Goal: Find specific page/section: Find specific page/section

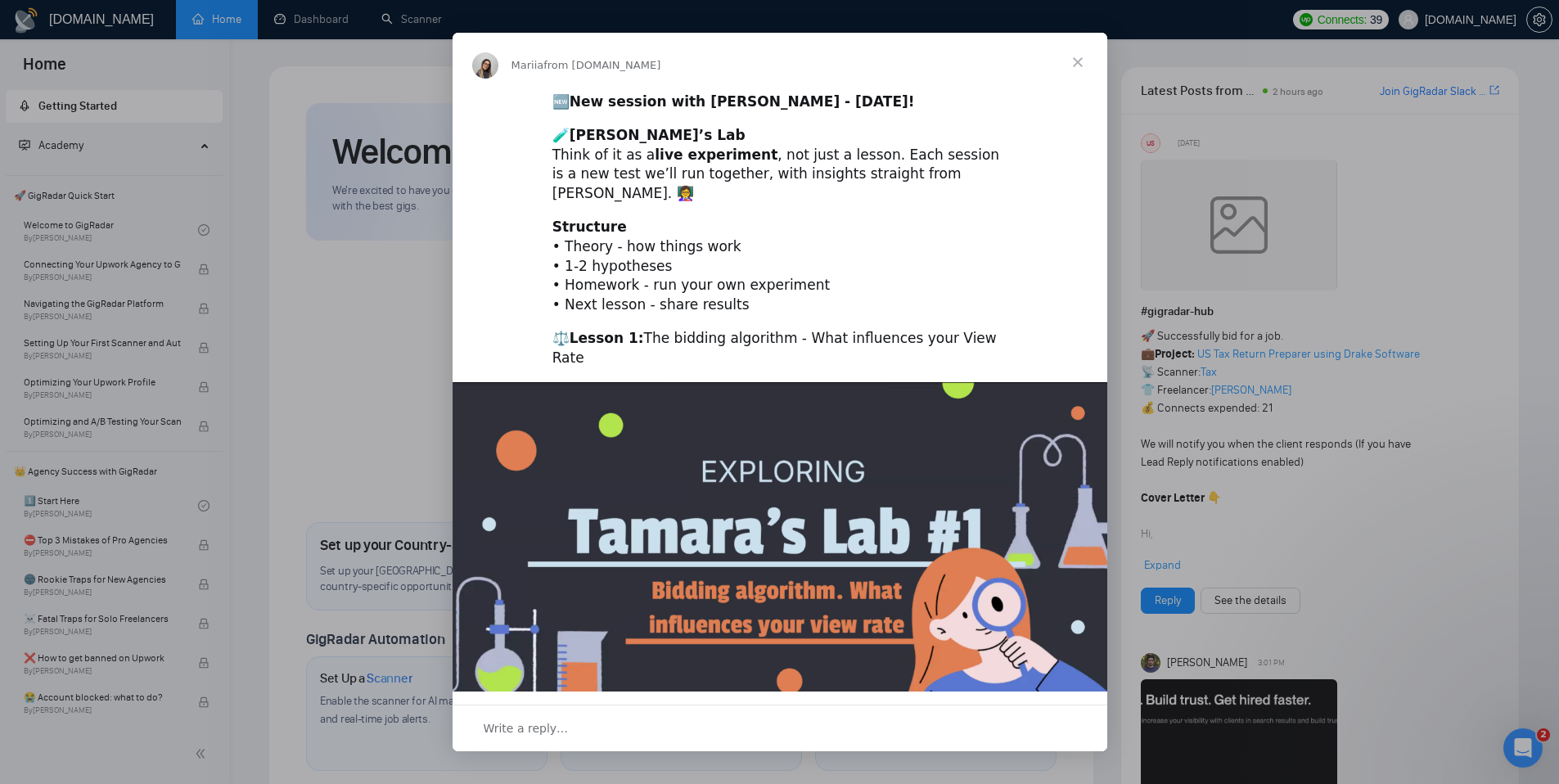
click at [1081, 54] on span "Close" at bounding box center [1078, 62] width 59 height 59
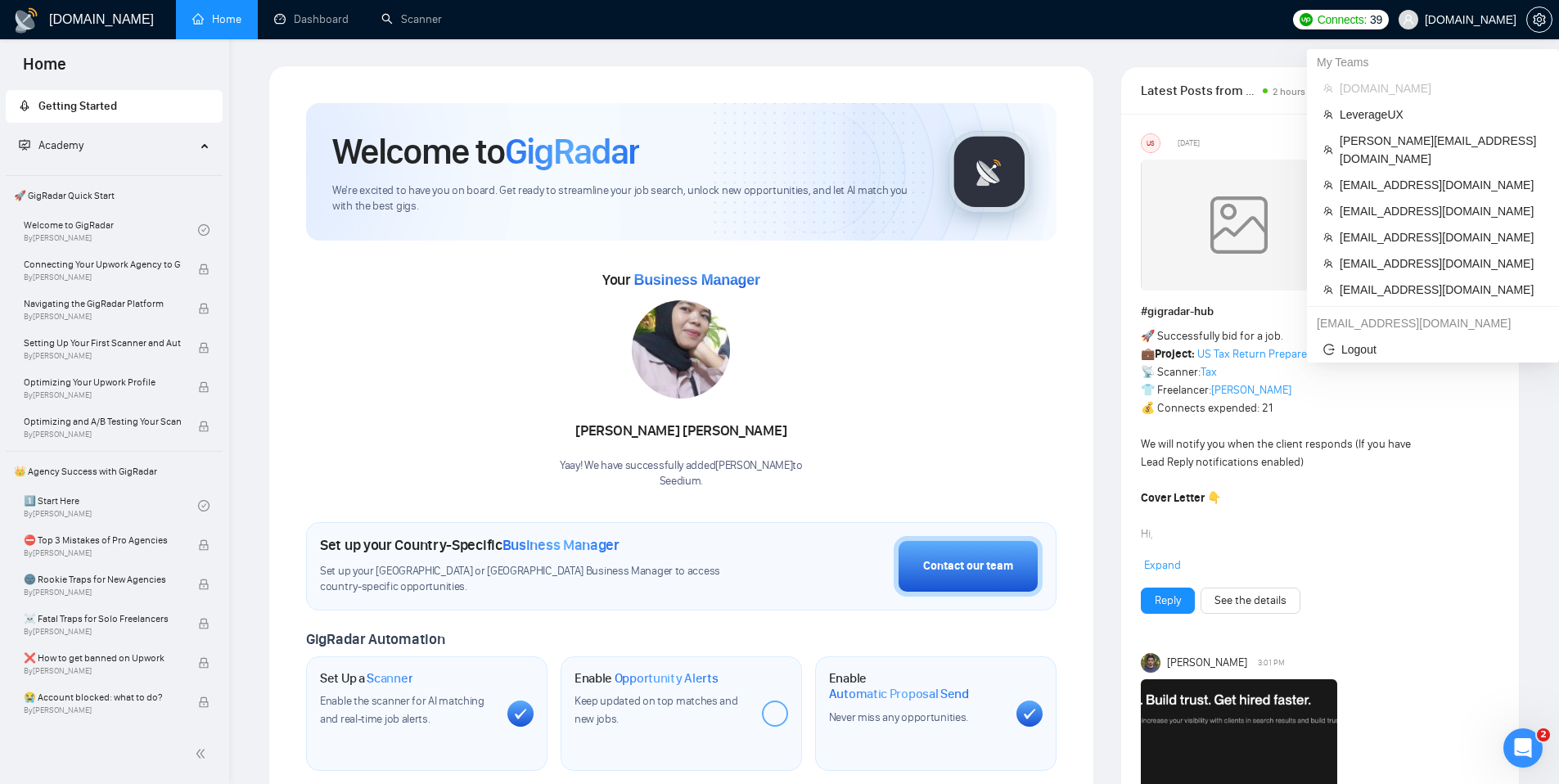
click at [1471, 20] on span "[DOMAIN_NAME]" at bounding box center [1471, 20] width 92 height 0
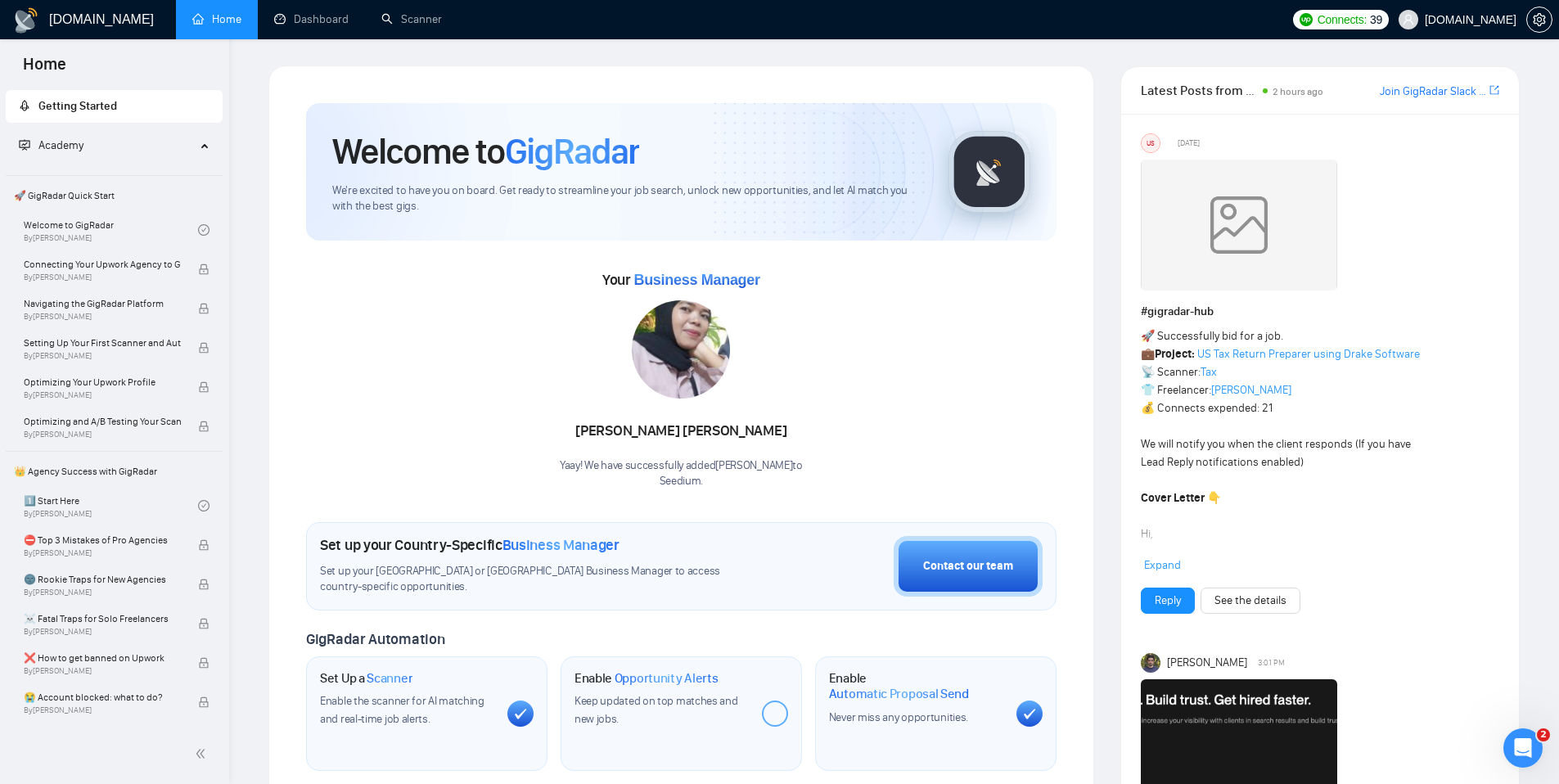
click at [738, 23] on ul "Home Dashboard Scanner" at bounding box center [726, 20] width 1113 height 39
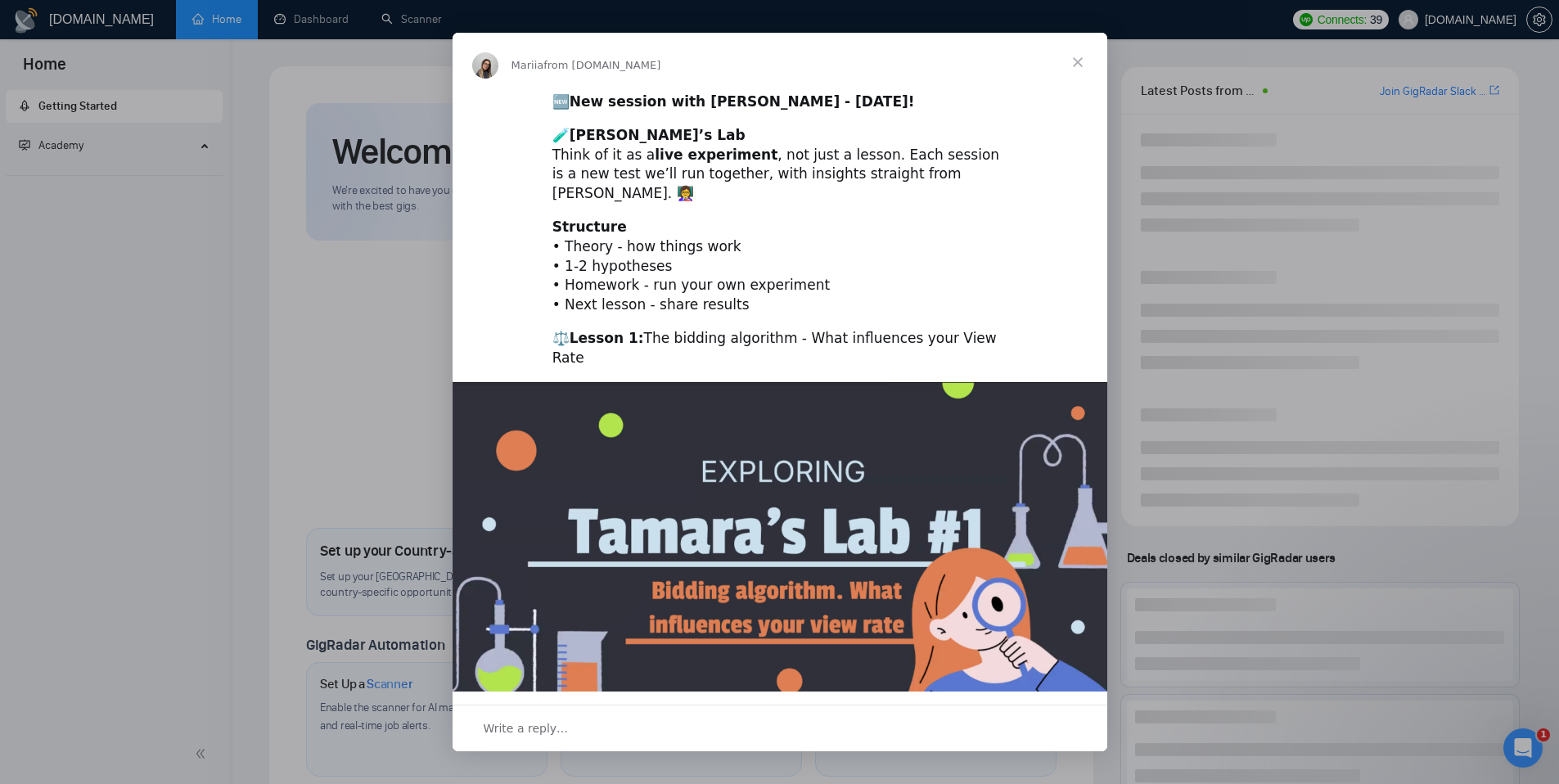
click at [1079, 62] on span "Close" at bounding box center [1078, 62] width 59 height 59
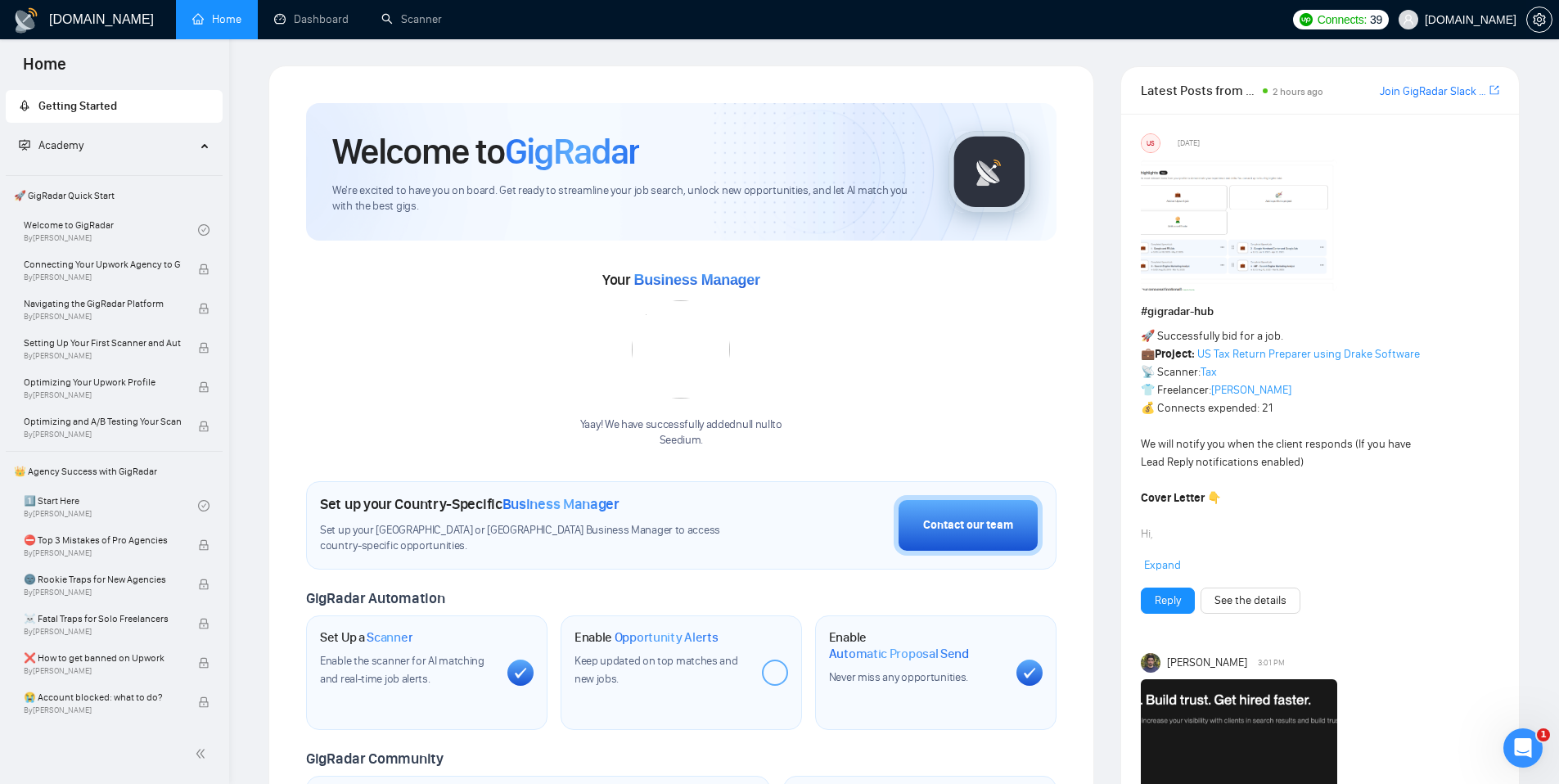
click at [1479, 20] on span "[DOMAIN_NAME]" at bounding box center [1471, 20] width 92 height 0
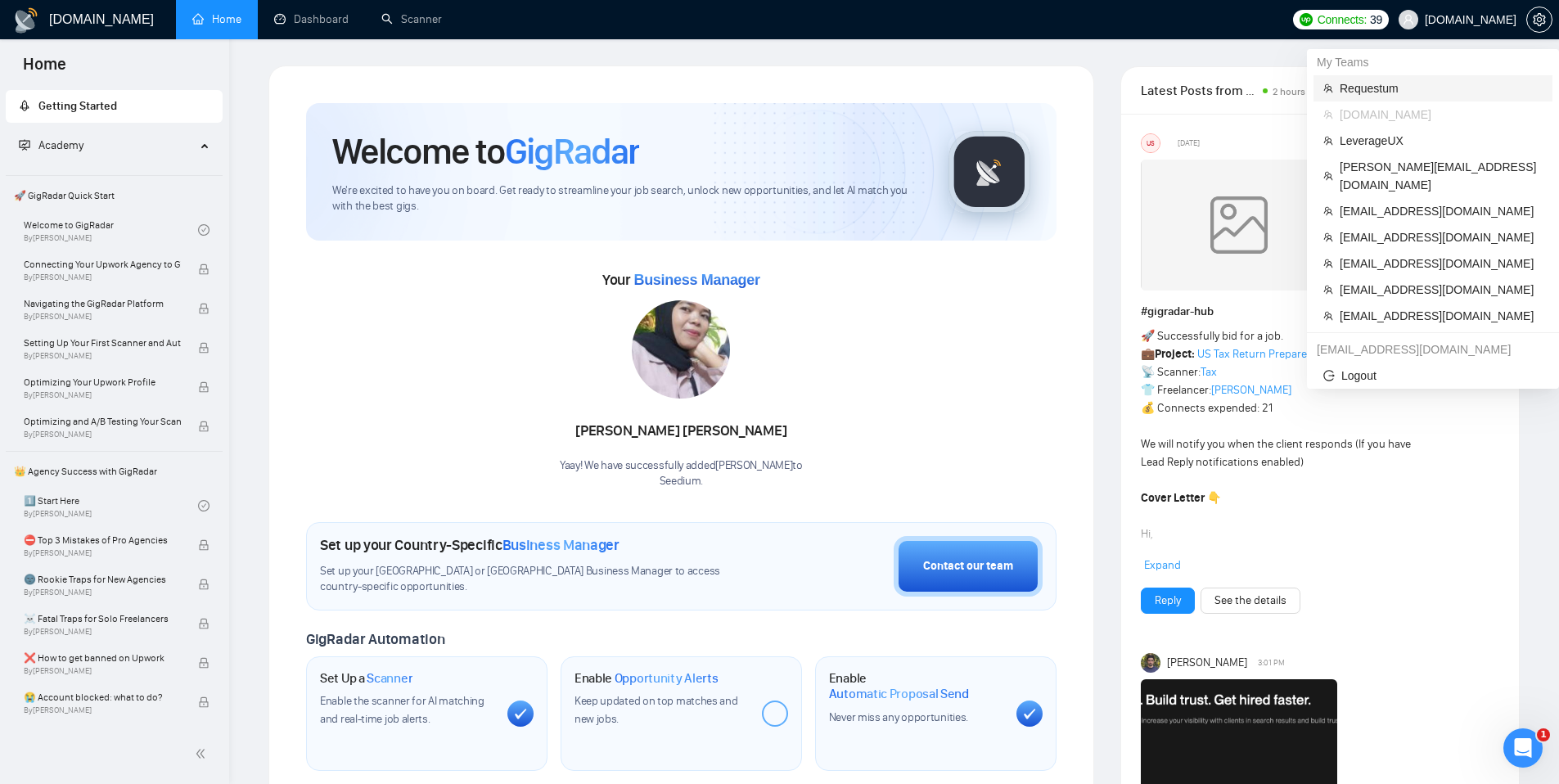
click at [1369, 86] on span "Requestum" at bounding box center [1441, 88] width 203 height 18
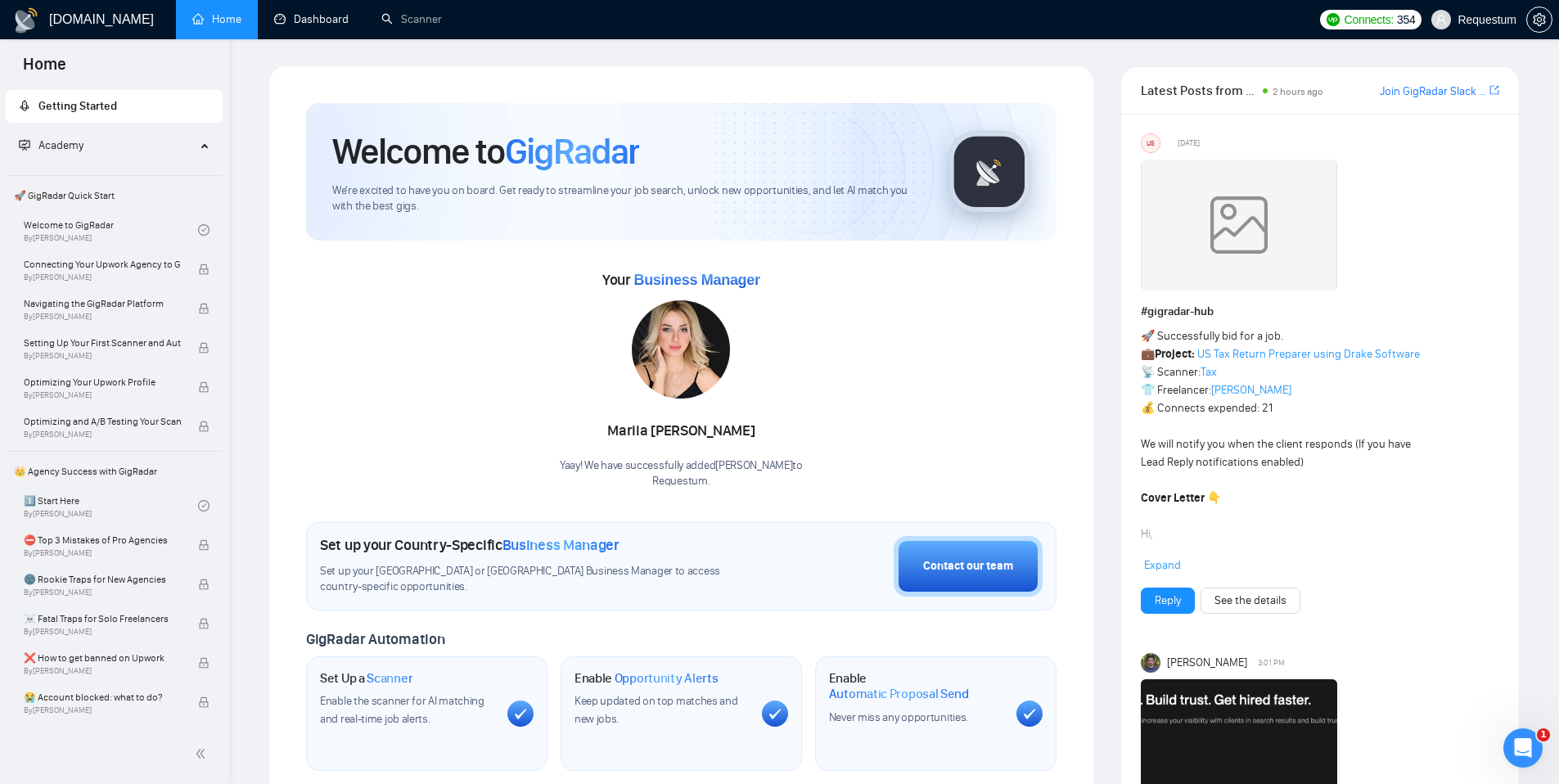
drag, startPoint x: 282, startPoint y: 23, endPoint x: 370, endPoint y: 200, distance: 197.7
click at [282, 23] on link "Dashboard" at bounding box center [310, 19] width 74 height 14
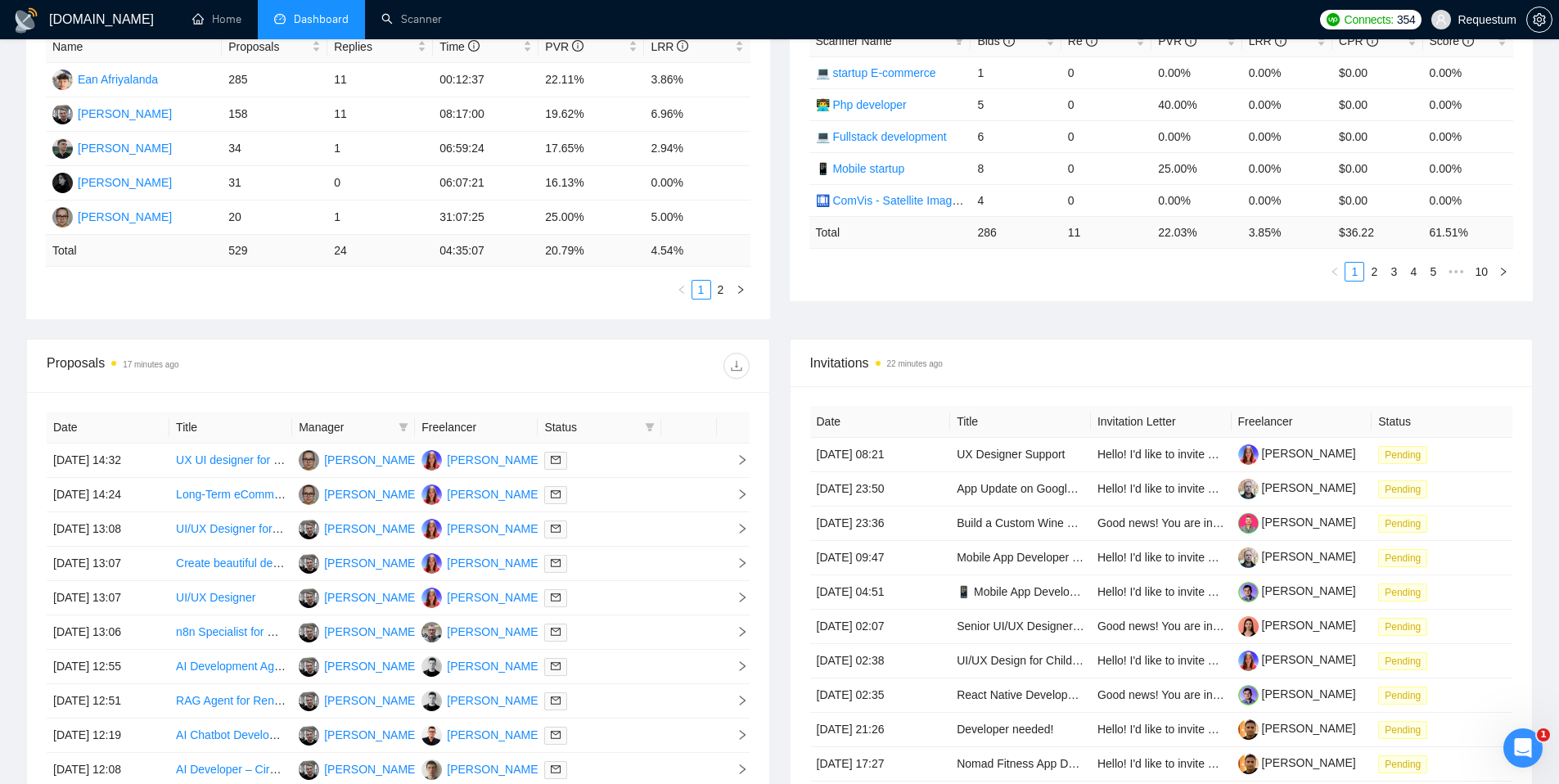
scroll to position [514, 0]
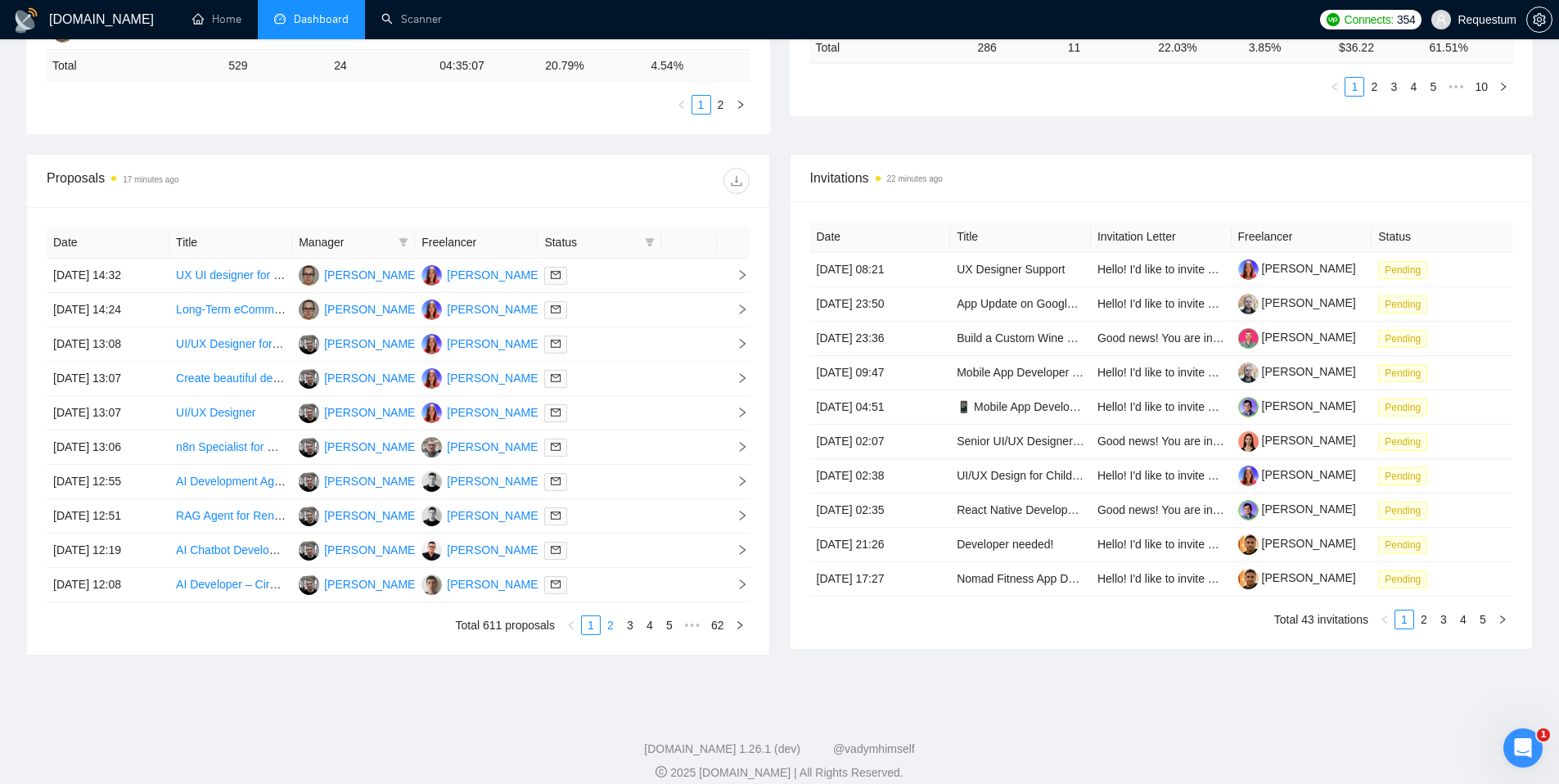
click at [612, 626] on link "2" at bounding box center [610, 625] width 18 height 18
click at [645, 243] on icon "filter" at bounding box center [649, 242] width 9 height 9
click at [578, 272] on input "checkbox" at bounding box center [575, 273] width 13 height 13
checkbox input "true"
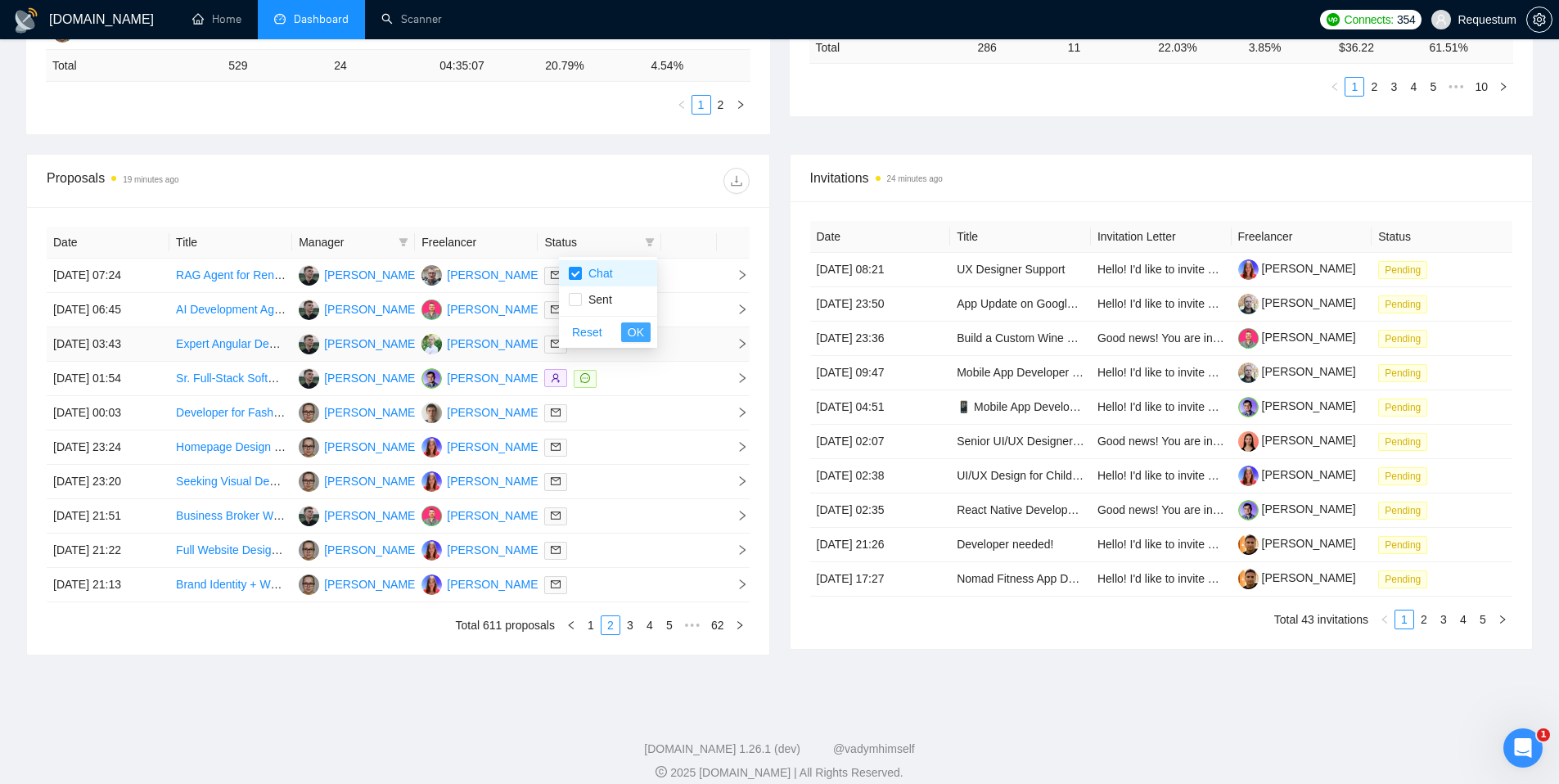
click at [631, 327] on span "OK" at bounding box center [635, 332] width 16 height 18
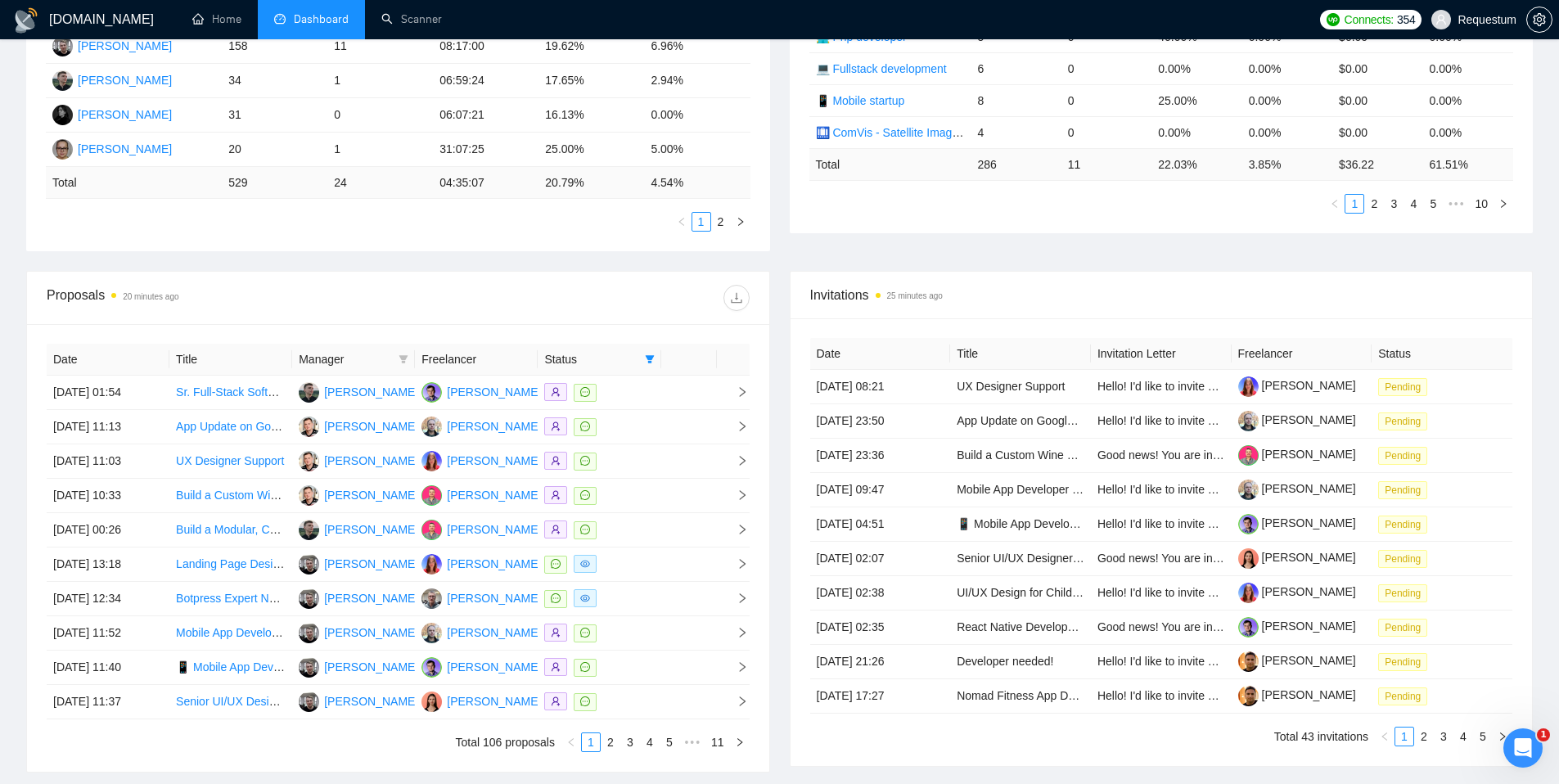
scroll to position [517, 0]
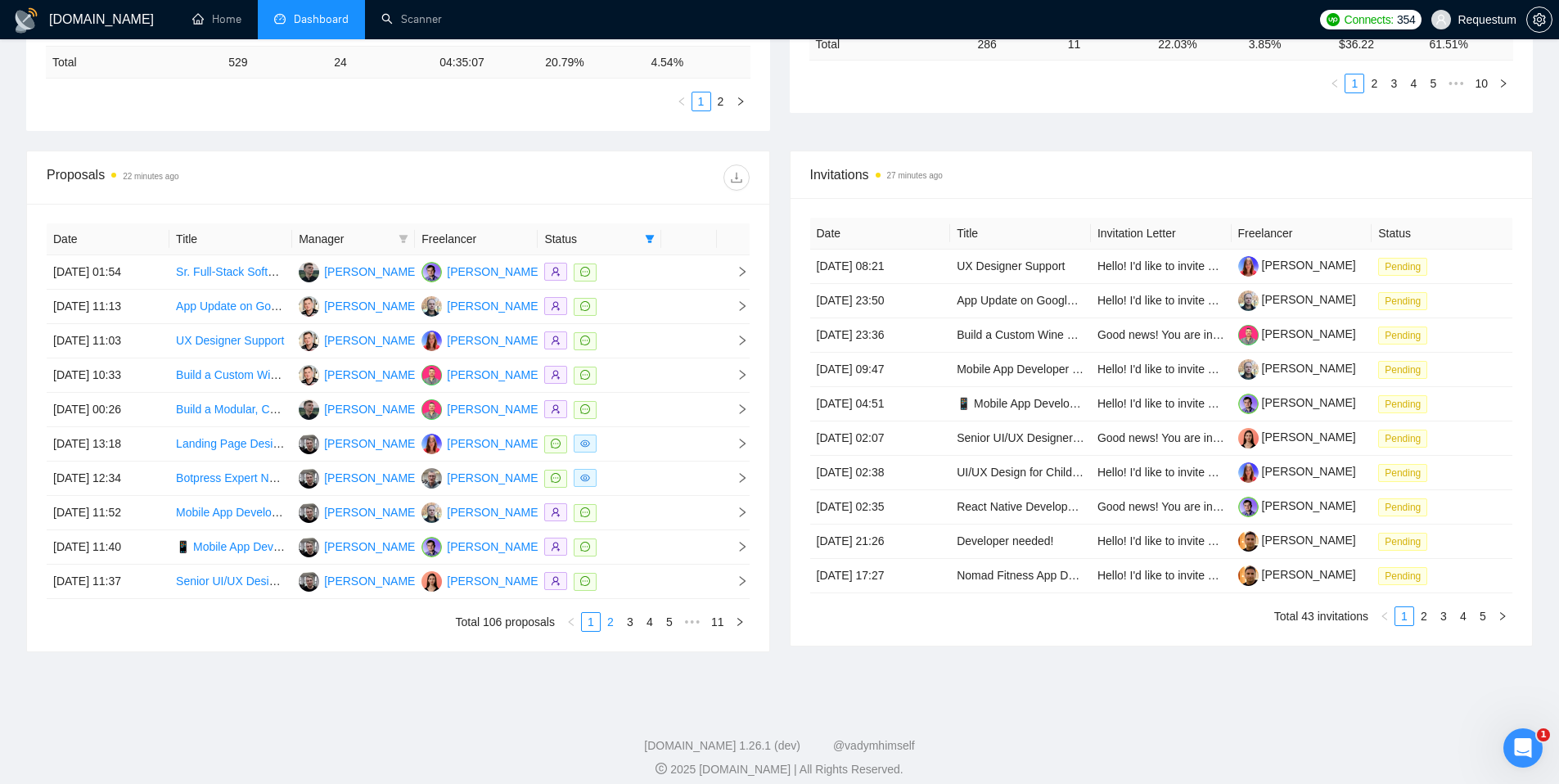
click at [609, 625] on link "2" at bounding box center [610, 621] width 18 height 18
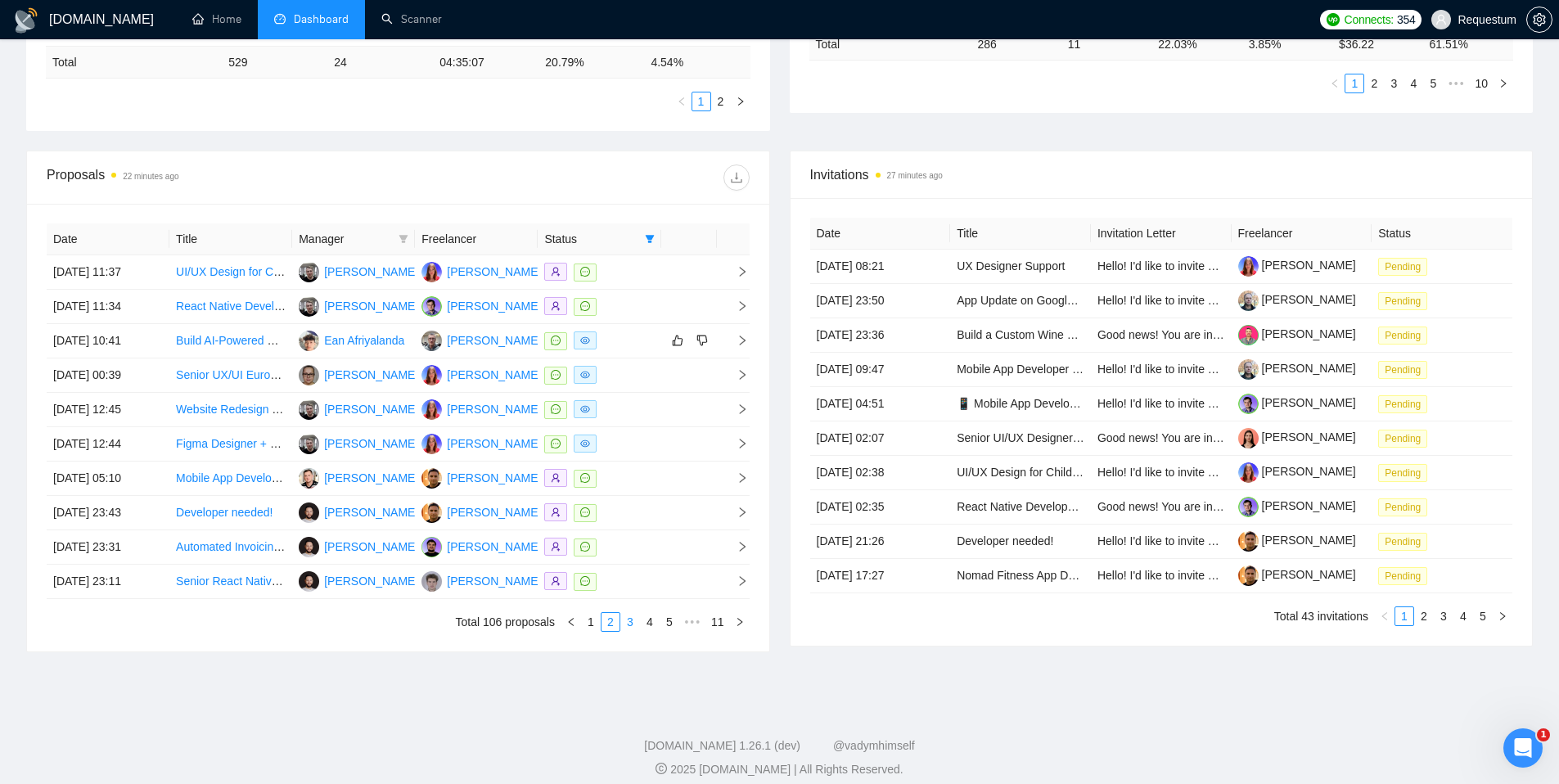
click at [628, 625] on link "3" at bounding box center [629, 621] width 18 height 18
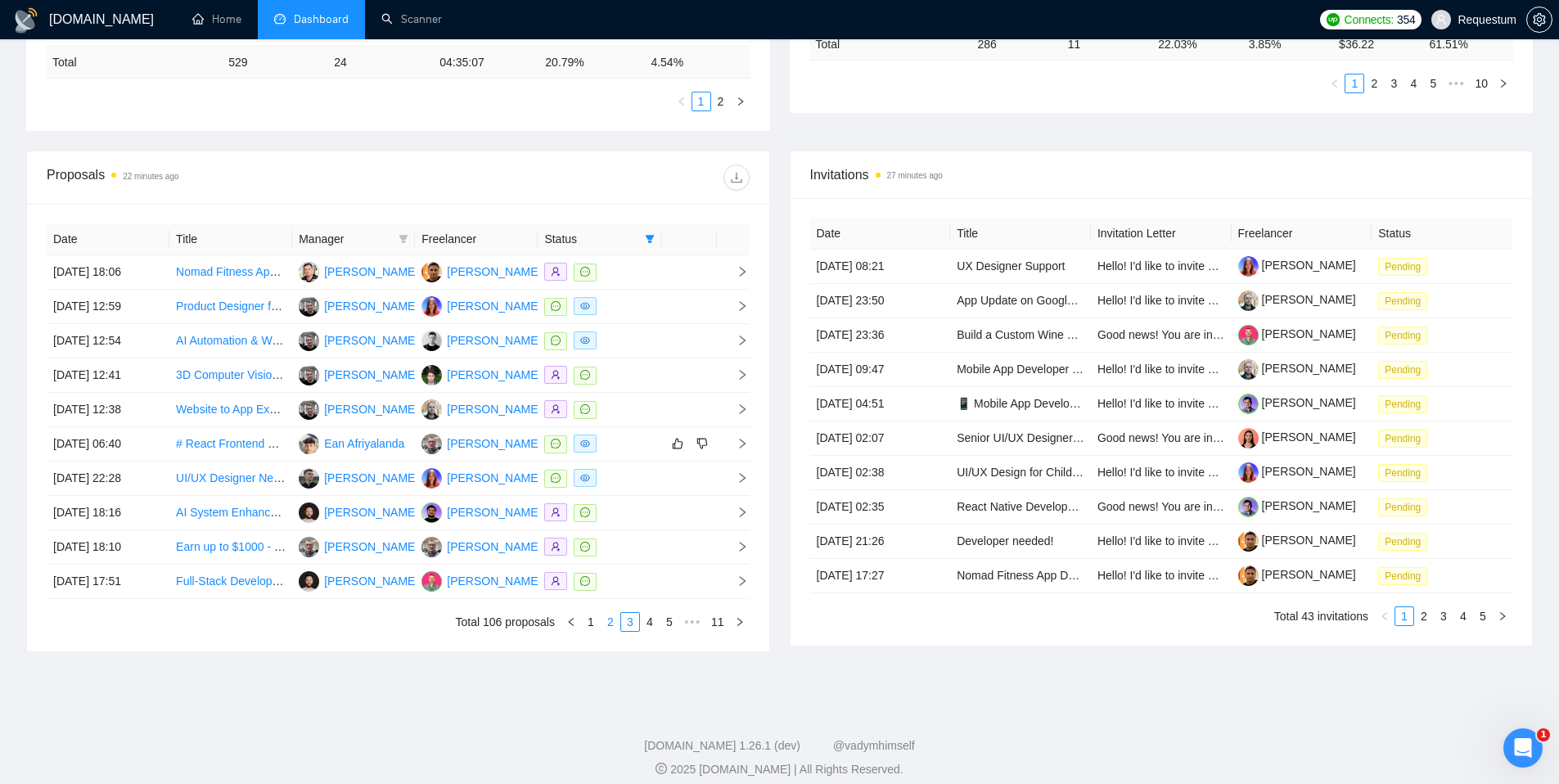
click at [606, 623] on link "2" at bounding box center [610, 621] width 18 height 18
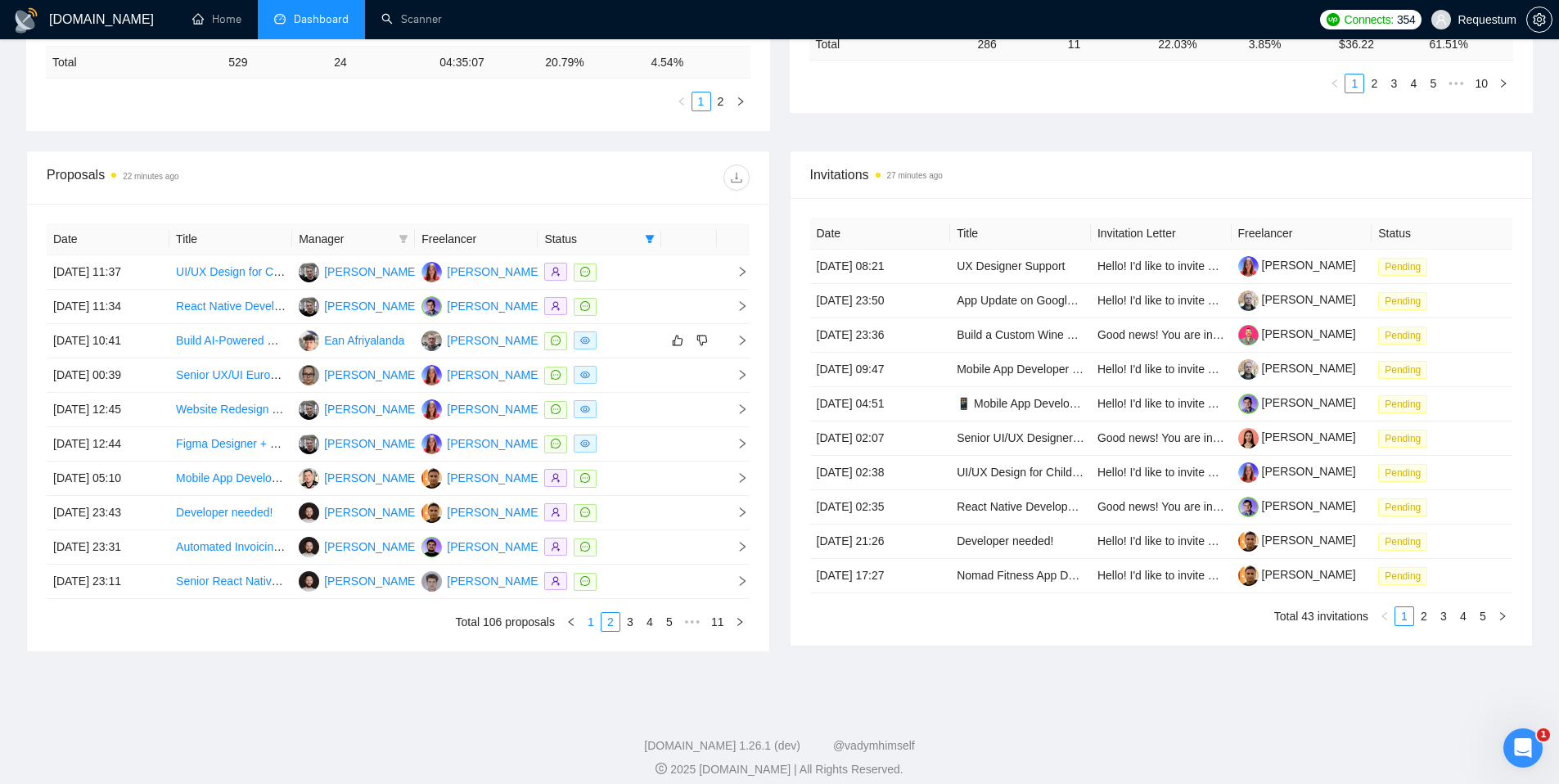
click at [592, 627] on link "1" at bounding box center [590, 621] width 18 height 18
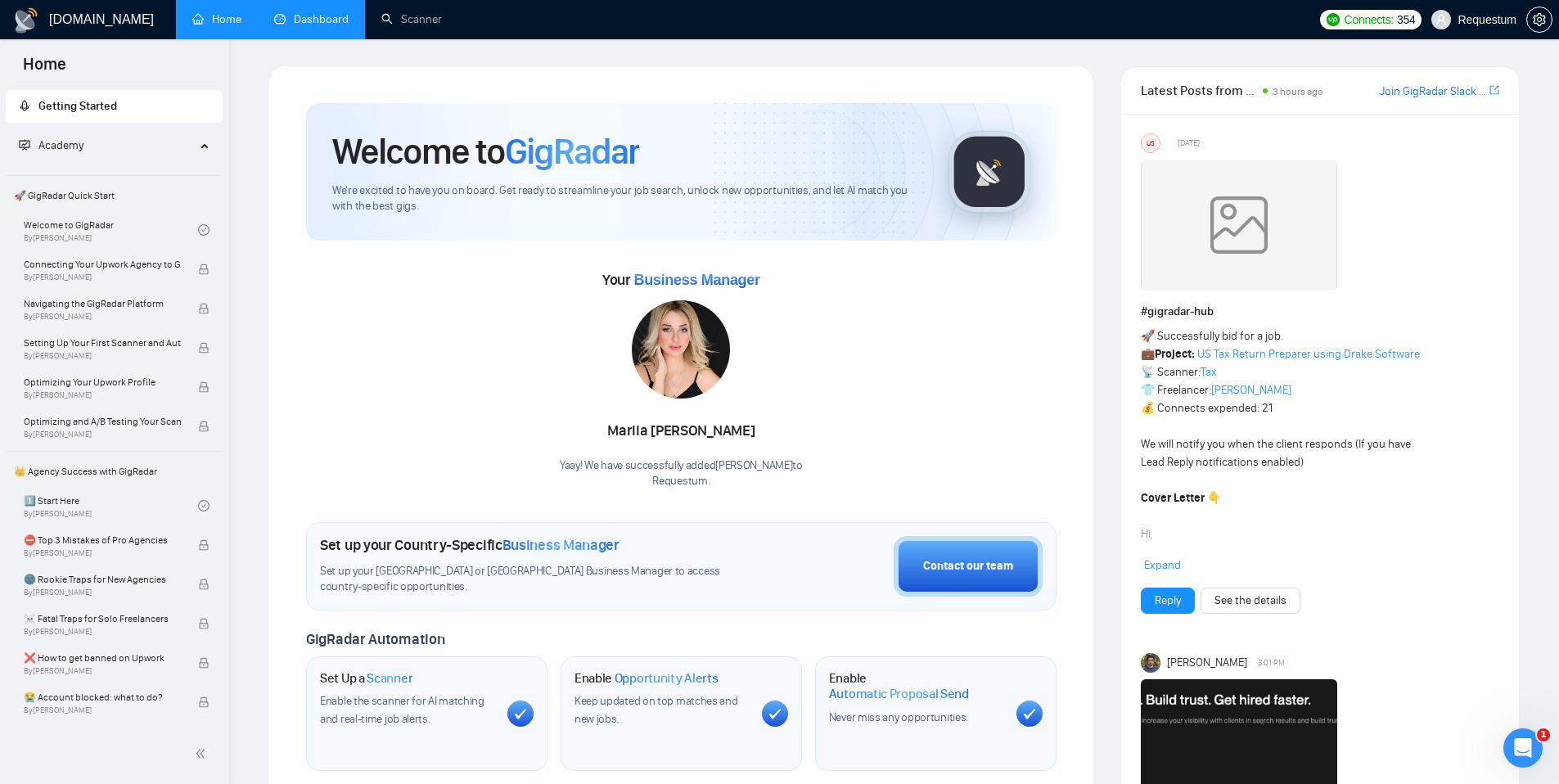
click at [330, 23] on link "Dashboard" at bounding box center [310, 19] width 74 height 14
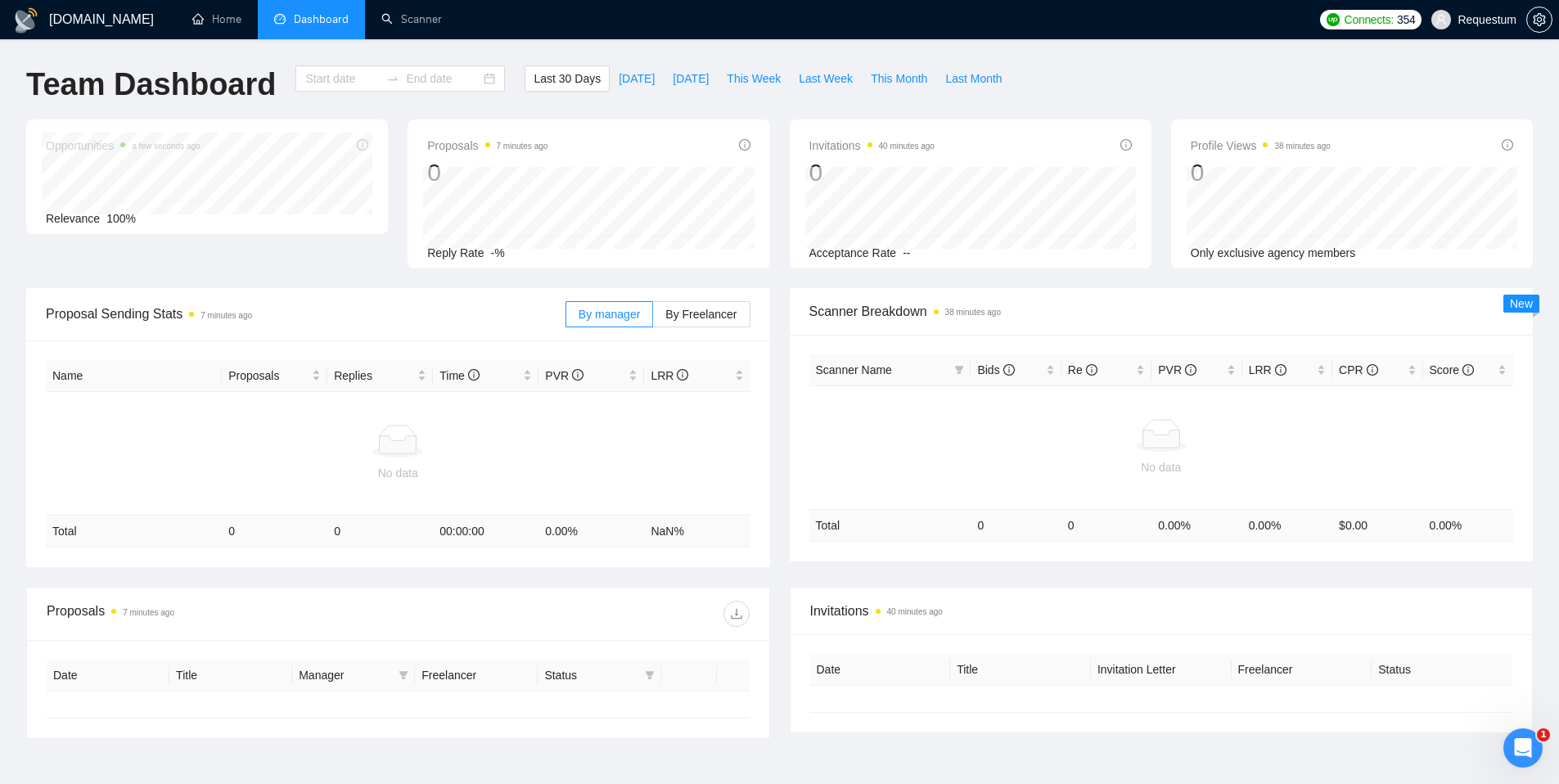
type input "2025-08-17"
type input "2025-09-16"
